Goal: Find specific page/section: Locate a particular part of the current website

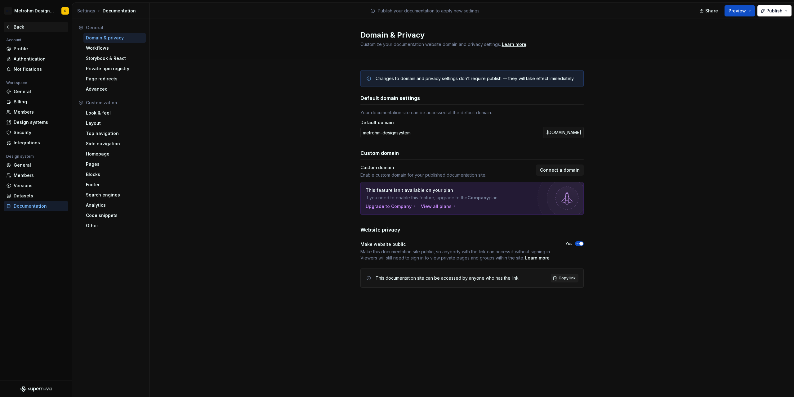
click at [14, 23] on div "Back" at bounding box center [36, 27] width 65 height 10
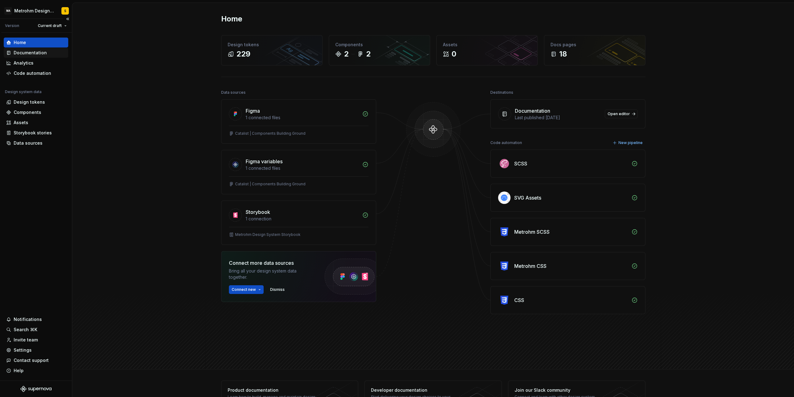
click at [31, 52] on div "Documentation" at bounding box center [30, 53] width 33 height 6
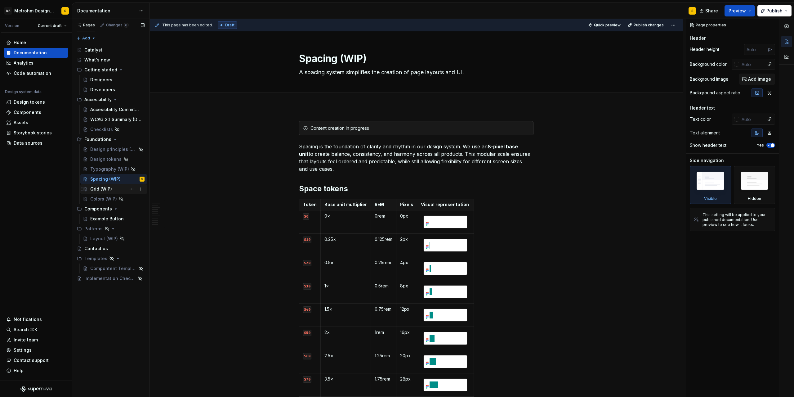
click at [103, 187] on div "Grid (WIP)" at bounding box center [101, 189] width 22 height 6
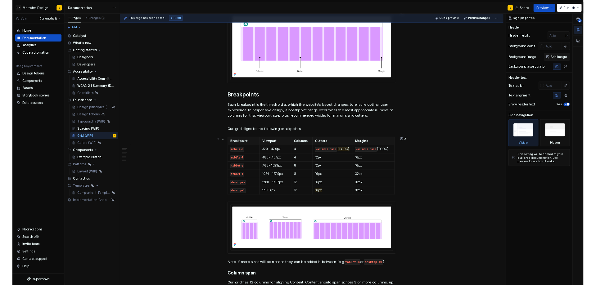
scroll to position [195, 0]
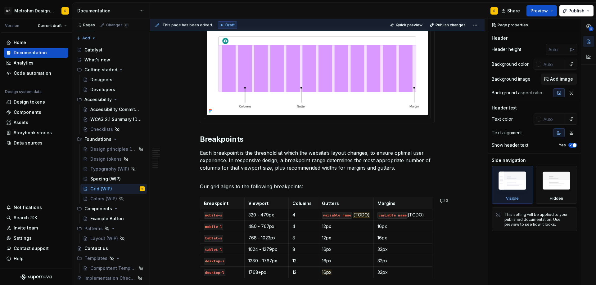
type textarea "*"
